Goal: Task Accomplishment & Management: Manage account settings

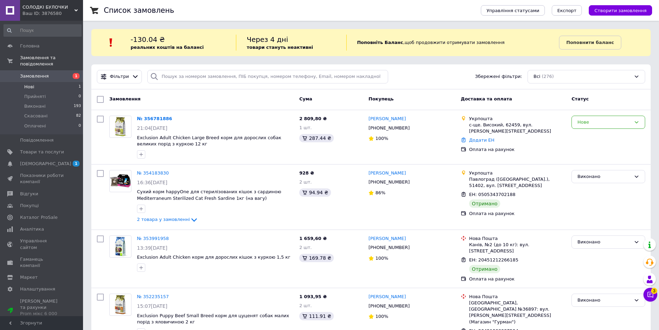
click at [48, 82] on li "Нові 1" at bounding box center [42, 87] width 85 height 10
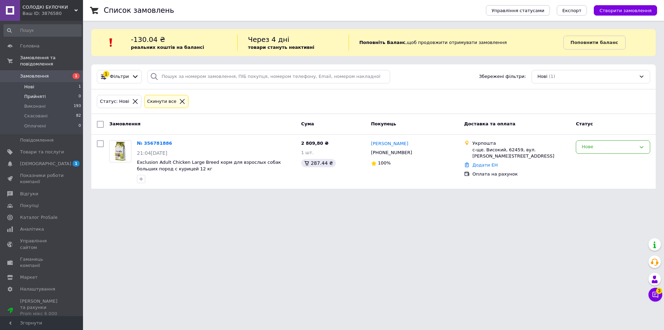
click at [36, 93] on span "Прийняті" at bounding box center [34, 96] width 21 height 6
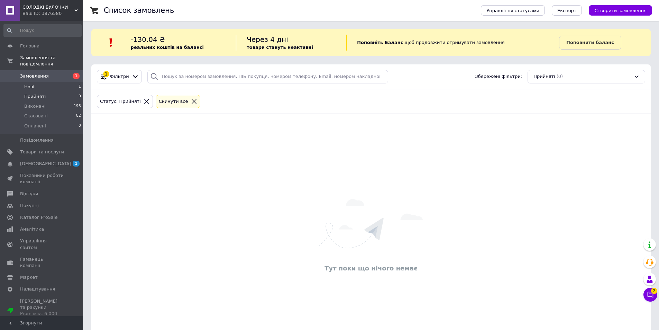
click at [30, 84] on span "Нові" at bounding box center [29, 87] width 10 height 6
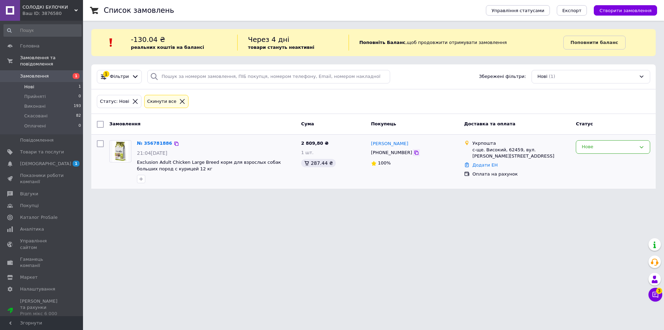
click at [414, 154] on icon at bounding box center [417, 153] width 6 height 6
click at [39, 82] on li "Нові 1" at bounding box center [42, 87] width 85 height 10
click at [28, 73] on span "Замовлення" at bounding box center [34, 76] width 29 height 6
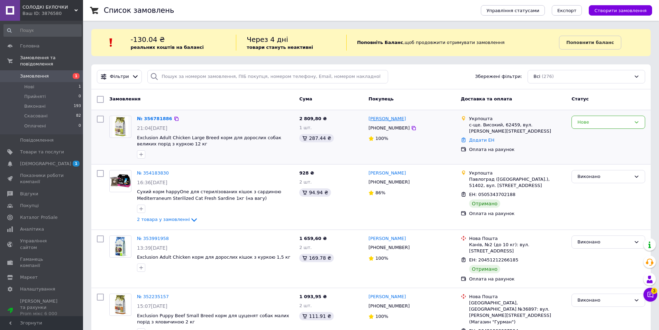
drag, startPoint x: 404, startPoint y: 121, endPoint x: 388, endPoint y: 117, distance: 16.4
click at [388, 117] on div "[PERSON_NAME]" at bounding box center [412, 119] width 88 height 8
copy link "[PERSON_NAME]"
click at [411, 130] on icon at bounding box center [414, 128] width 6 height 6
drag, startPoint x: 368, startPoint y: 114, endPoint x: 405, endPoint y: 117, distance: 37.5
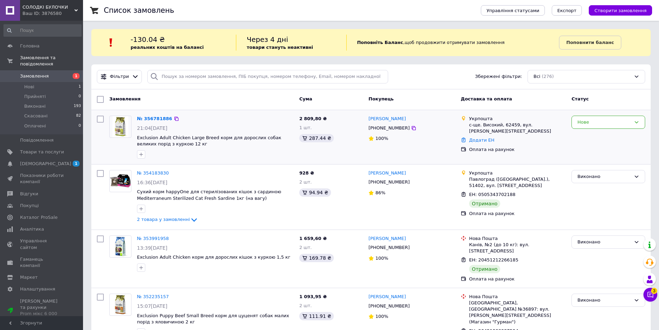
click at [405, 117] on div "[PERSON_NAME]" at bounding box center [412, 119] width 88 height 8
copy link "[PERSON_NAME]"
click at [228, 117] on div "№ 356781886" at bounding box center [215, 119] width 158 height 8
drag, startPoint x: 136, startPoint y: 138, endPoint x: 209, endPoint y: 140, distance: 72.3
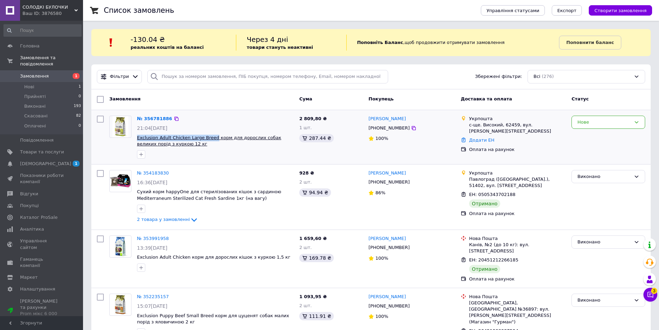
click at [209, 140] on div "№ 356781886 21:04[DATE] Exclusion Adult Chicken Large Breed корм для дорослих с…" at bounding box center [215, 137] width 162 height 48
copy span "Exclusion Adult Chicken Large Breed"
drag, startPoint x: 176, startPoint y: 148, endPoint x: 136, endPoint y: 138, distance: 41.4
click at [136, 138] on div "№ 356781886 21:04[DATE] Exclusion Adult Chicken Large Breed корм для дорослих с…" at bounding box center [215, 137] width 162 height 48
copy div "Exclusion Adult Chicken Large Breed корм для дорослих собак великих порід з кур…"
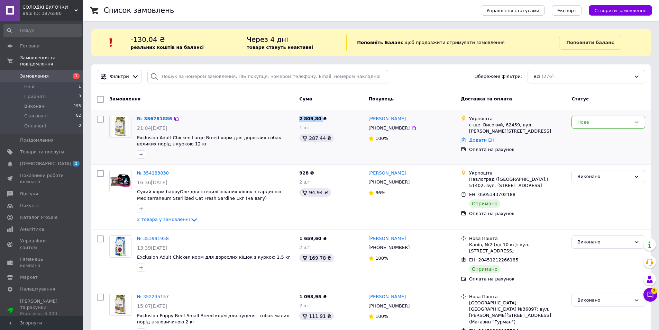
drag, startPoint x: 318, startPoint y: 118, endPoint x: 299, endPoint y: 117, distance: 19.0
click at [299, 117] on div "2 809,80 ₴ 1 шт. 287.44 ₴" at bounding box center [330, 137] width 69 height 48
click at [190, 126] on div "21:04[DATE]" at bounding box center [215, 128] width 157 height 7
click at [147, 117] on link "№ 356781886" at bounding box center [154, 118] width 35 height 5
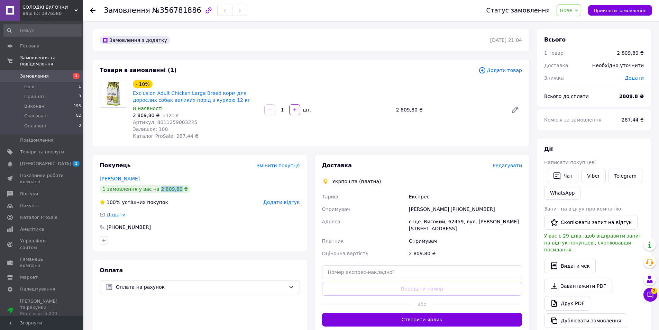
drag, startPoint x: 153, startPoint y: 188, endPoint x: 171, endPoint y: 187, distance: 17.7
click at [171, 187] on div "1 замовлення у вас на 2 809,80 ₴" at bounding box center [145, 189] width 91 height 8
copy div "2 809,80"
click at [315, 148] on div "Замовлення з додатку [DATE] 21:04 Товари в замовленні (1) Додати товар - 10% Ex…" at bounding box center [311, 265] width 444 height 473
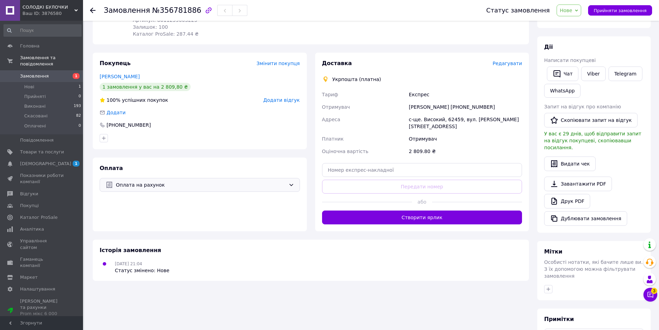
scroll to position [104, 0]
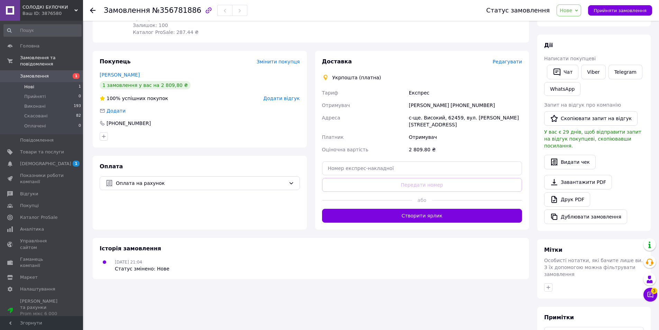
click at [39, 82] on li "Нові 1" at bounding box center [42, 87] width 85 height 10
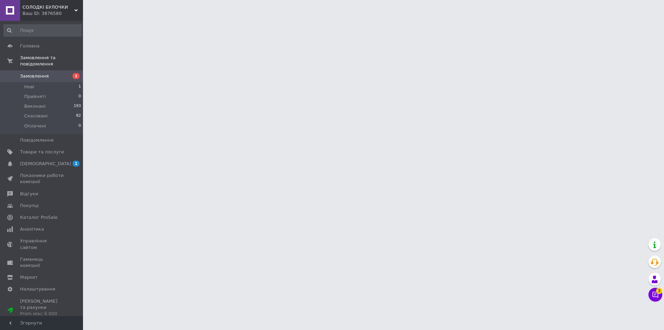
click at [38, 73] on span "Замовлення" at bounding box center [34, 76] width 29 height 6
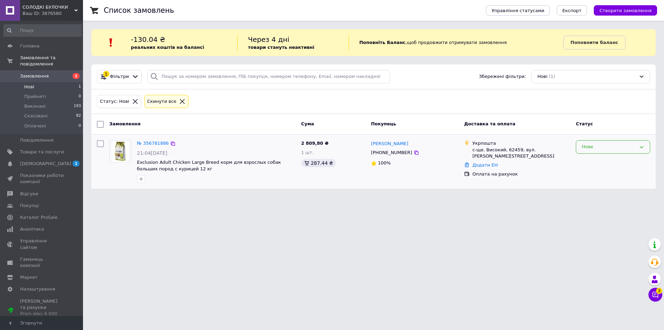
click at [619, 146] on div "Нове" at bounding box center [609, 146] width 54 height 7
click at [598, 160] on li "Прийнято" at bounding box center [613, 161] width 74 height 13
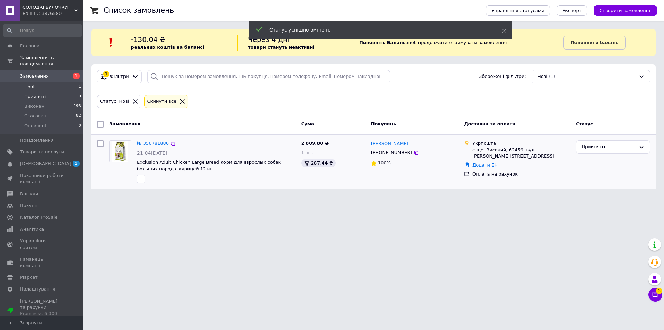
click at [33, 93] on span "Прийняті" at bounding box center [34, 96] width 21 height 6
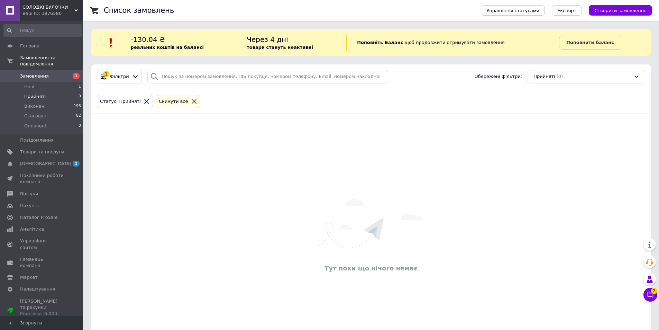
click at [35, 73] on span "Замовлення" at bounding box center [34, 76] width 29 height 6
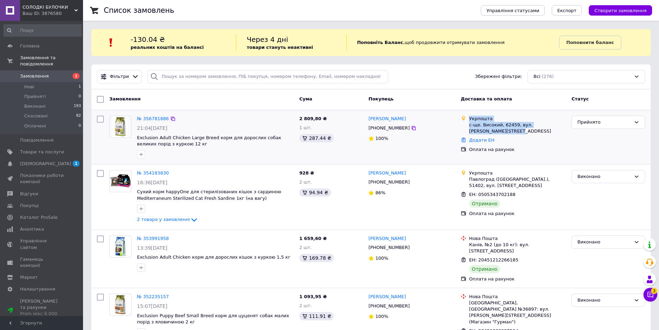
drag, startPoint x: 473, startPoint y: 130, endPoint x: 466, endPoint y: 119, distance: 13.5
click at [466, 119] on div "Укрпошта с-ще. Високий, 62459, вул. Височанський шлях, 1" at bounding box center [513, 125] width 108 height 19
click at [148, 120] on link "№ 356781886" at bounding box center [153, 118] width 32 height 5
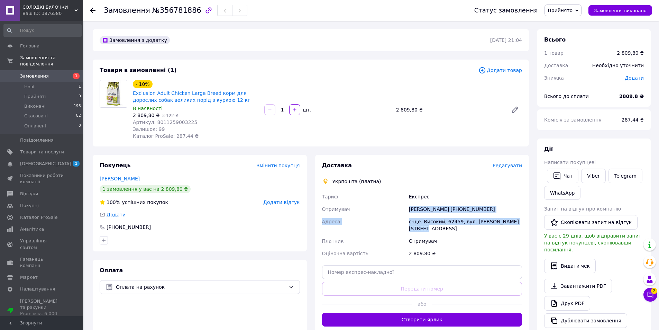
drag, startPoint x: 409, startPoint y: 208, endPoint x: 518, endPoint y: 223, distance: 109.7
click at [518, 223] on div "Тариф Експрес Отримувач Виталий Ковтун +380668676144 Адреса с-ще. Високий, 6245…" at bounding box center [422, 224] width 203 height 69
copy div "Виталий Ковтун +380668676144 Адреса с-ще. Високий, 62459, вул. Височанський шля…"
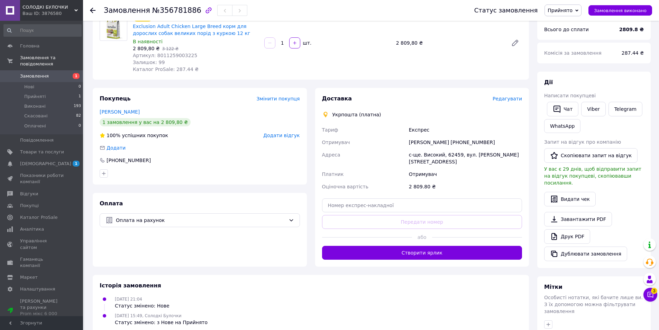
scroll to position [69, 0]
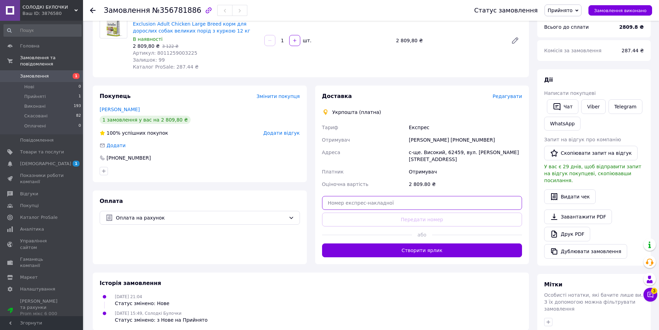
click at [348, 196] on input "text" at bounding box center [422, 203] width 200 height 14
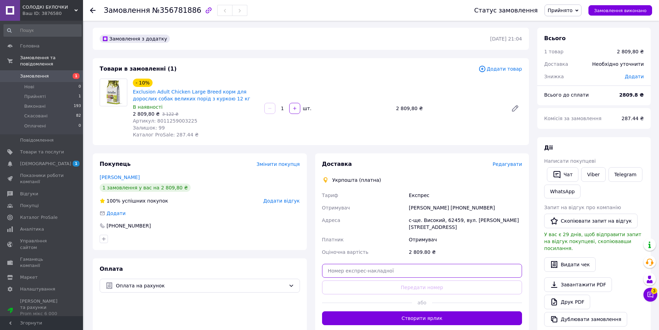
scroll to position [0, 0]
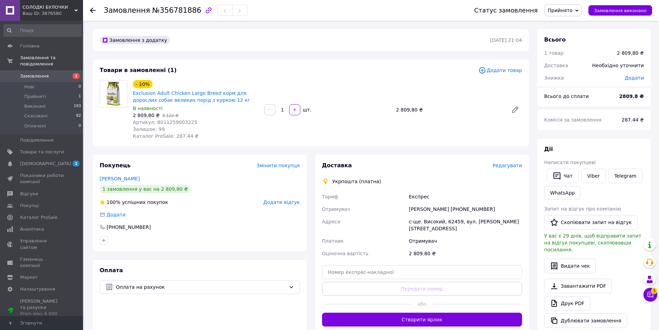
click at [29, 73] on span "Замовлення" at bounding box center [34, 76] width 29 height 6
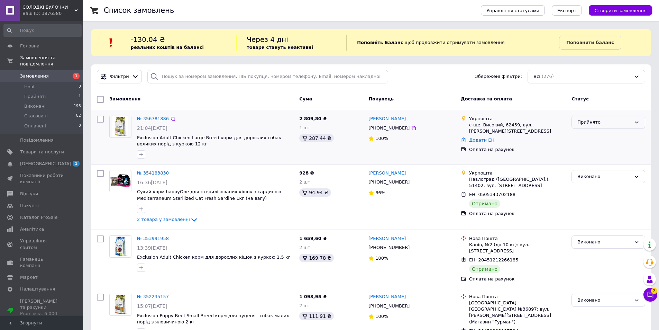
click at [609, 122] on div "Прийнято" at bounding box center [604, 122] width 54 height 7
click at [590, 164] on li "Оплачено" at bounding box center [608, 162] width 73 height 13
